Goal: Find contact information: Find contact information

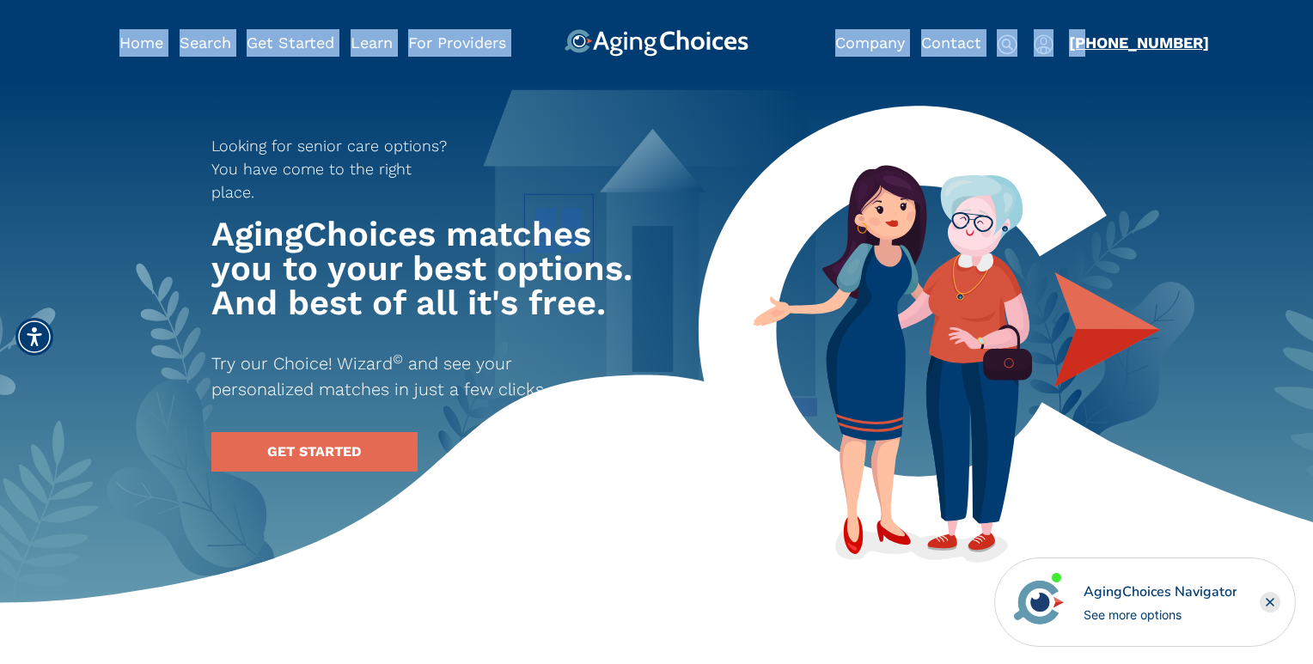
drag, startPoint x: 1201, startPoint y: 40, endPoint x: 1085, endPoint y: 40, distance: 115.2
click at [1085, 40] on div "Home Search Browse Get Started Learn For Providers Company Contact Sign In Sign…" at bounding box center [657, 28] width 1100 height 57
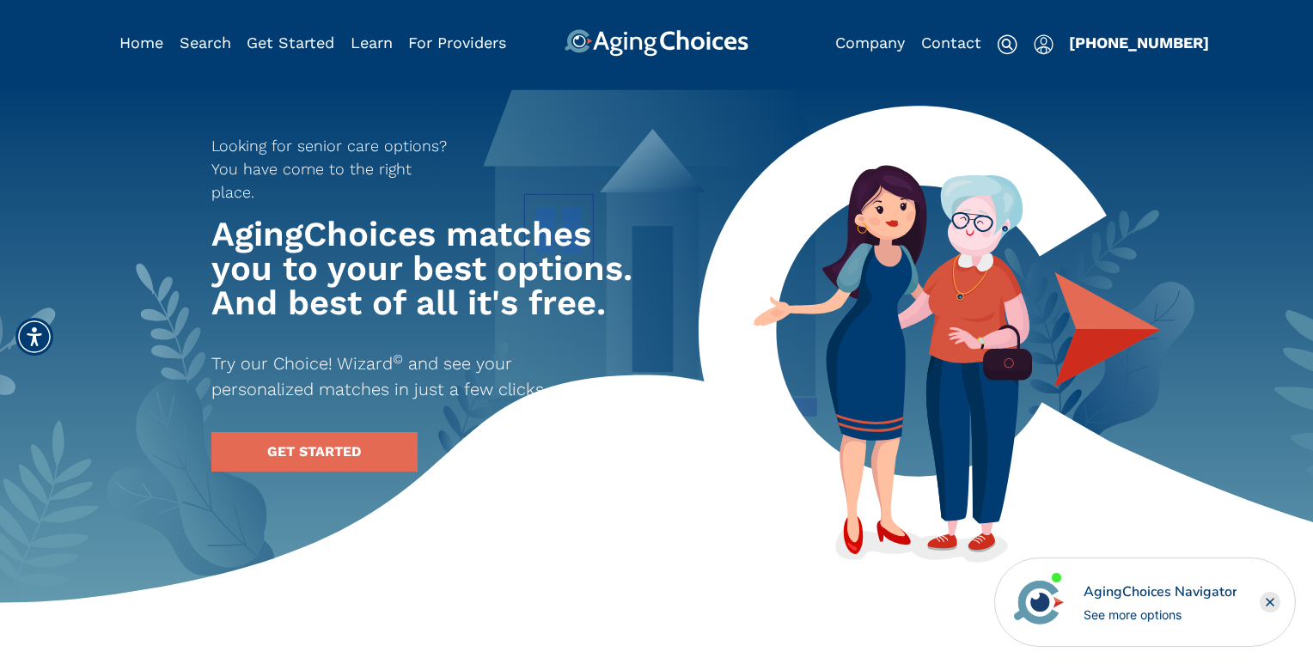
click at [1216, 70] on header "Home Search Browse Get Started Learn For Providers Company Contact Sign In Sign…" at bounding box center [656, 43] width 1313 height 86
copy link "[PHONE_NUMBER]"
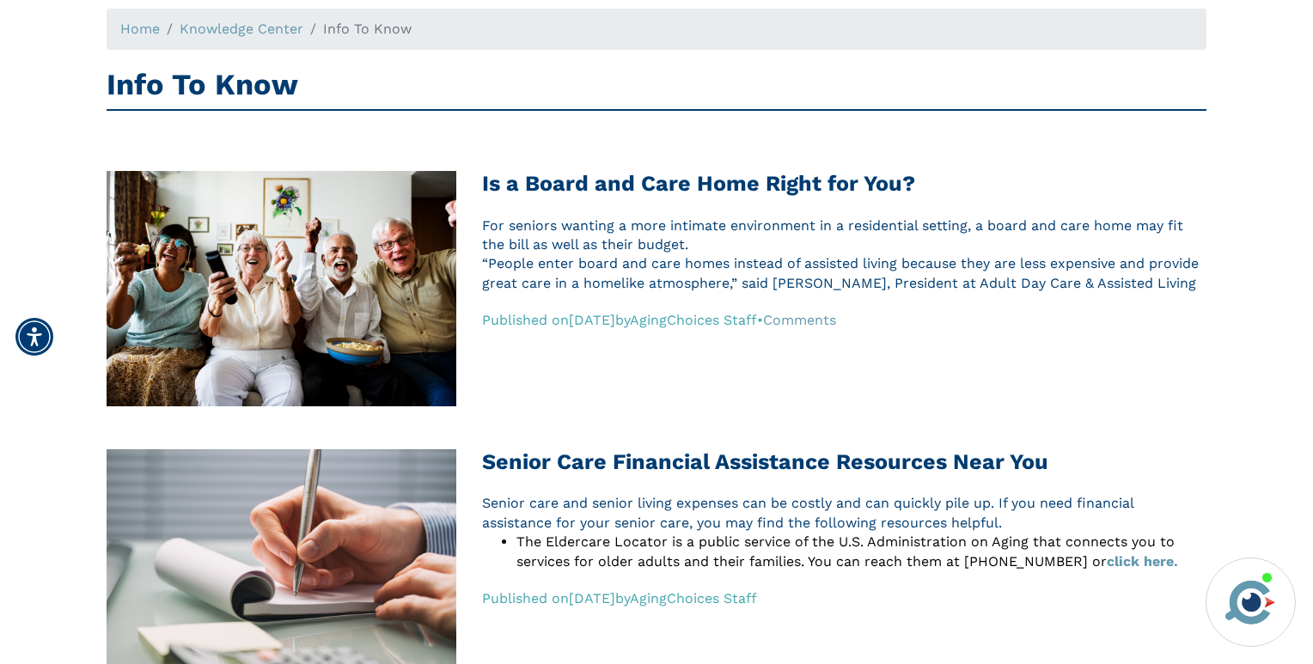
scroll to position [101, 0]
